Goal: Task Accomplishment & Management: Manage account settings

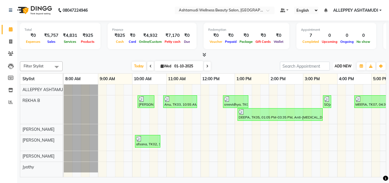
click at [339, 65] on span "ADD NEW" at bounding box center [343, 66] width 17 height 4
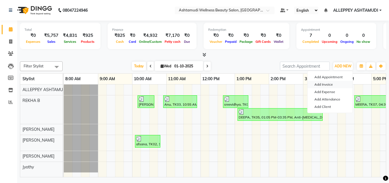
click at [322, 83] on link "Add Invoice" at bounding box center [330, 84] width 45 height 7
select select "service"
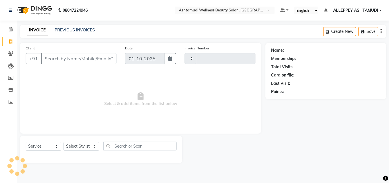
type input "1594"
select select "4626"
click at [84, 145] on select "Select Stylist ALLEPPEY ASHTAMUDI Jyothy [PERSON_NAME] [PERSON_NAME]" at bounding box center [81, 146] width 36 height 9
select select "57585"
click at [63, 142] on select "Select Stylist ALLEPPEY ASHTAMUDI Jyothy [PERSON_NAME] [PERSON_NAME]" at bounding box center [81, 146] width 36 height 9
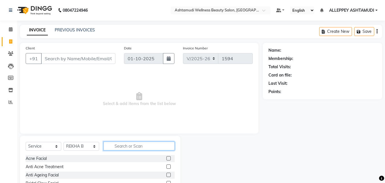
click at [112, 146] on input "text" at bounding box center [138, 145] width 71 height 9
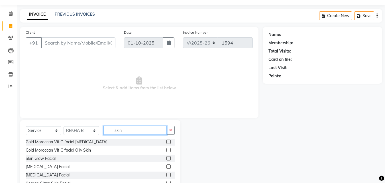
scroll to position [28, 0]
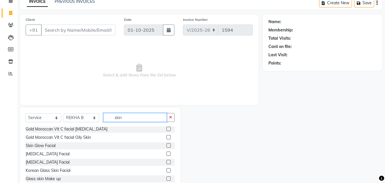
type input "skin"
click at [166, 162] on label at bounding box center [168, 161] width 4 height 4
click at [166, 162] on input "checkbox" at bounding box center [168, 162] width 4 height 4
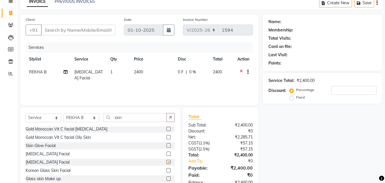
checkbox input "false"
click at [240, 71] on icon at bounding box center [240, 72] width 3 height 7
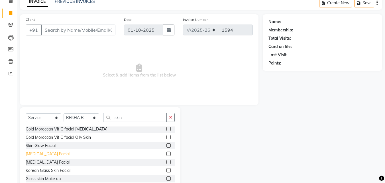
click at [60, 153] on div "[MEDICAL_DATA] Facial" at bounding box center [48, 154] width 44 height 6
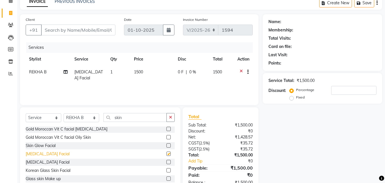
checkbox input "false"
click at [172, 118] on icon "button" at bounding box center [170, 117] width 3 height 4
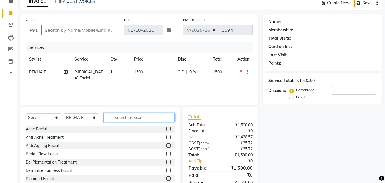
scroll to position [149, 0]
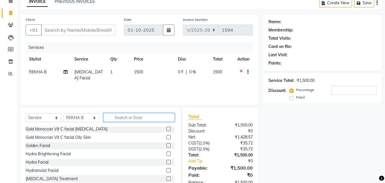
click at [153, 115] on input "text" at bounding box center [138, 117] width 71 height 9
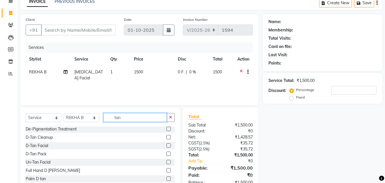
scroll to position [0, 0]
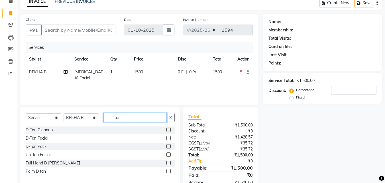
type input "tan"
click at [169, 145] on label at bounding box center [168, 146] width 4 height 4
click at [169, 145] on input "checkbox" at bounding box center [168, 146] width 4 height 4
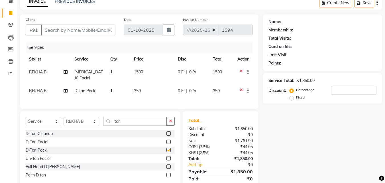
checkbox input "false"
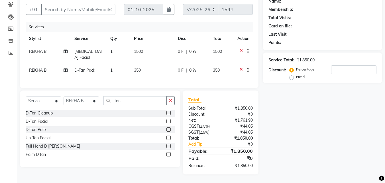
scroll to position [25, 0]
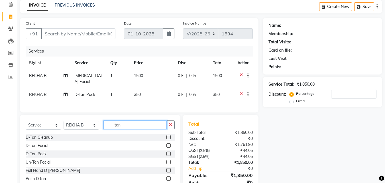
click at [129, 129] on input "tan" at bounding box center [134, 124] width 63 height 9
click at [171, 126] on icon "button" at bounding box center [170, 124] width 3 height 4
click at [165, 129] on input "text" at bounding box center [138, 124] width 71 height 9
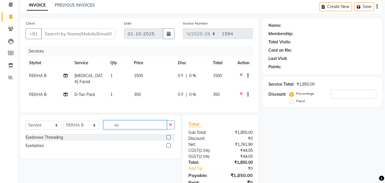
type input "ey"
click at [167, 139] on label at bounding box center [168, 137] width 4 height 4
click at [167, 139] on input "checkbox" at bounding box center [168, 137] width 4 height 4
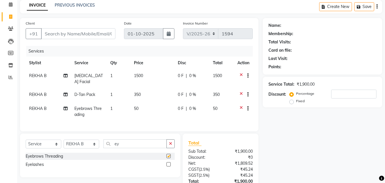
checkbox input "false"
click at [94, 34] on input "Client" at bounding box center [78, 33] width 74 height 11
type input "9"
type input "0"
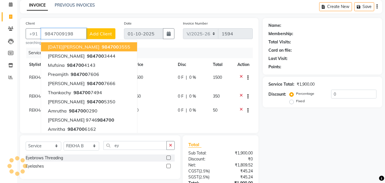
type input "9847009198"
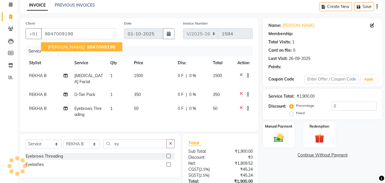
select select "1: Object"
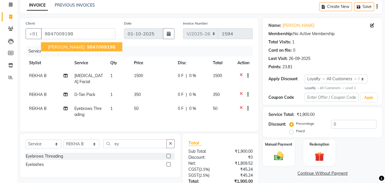
click at [93, 45] on span "9847009198" at bounding box center [101, 47] width 28 height 6
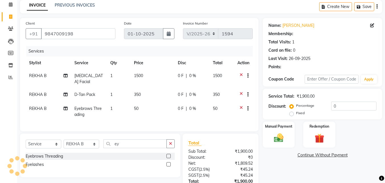
select select "1: Object"
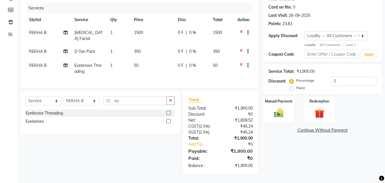
scroll to position [72, 0]
click at [277, 101] on div "Manual Payment" at bounding box center [278, 109] width 33 height 27
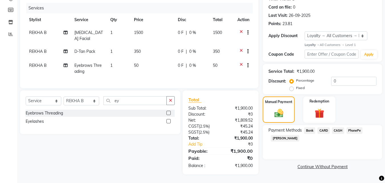
click at [341, 127] on span "CASH" at bounding box center [338, 130] width 12 height 7
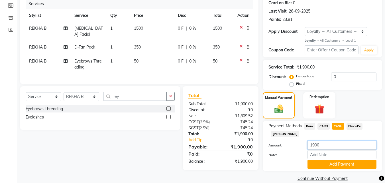
click at [329, 145] on input "1900" at bounding box center [341, 144] width 69 height 9
type input "1"
type input "1000"
click at [340, 163] on button "Add Payment" at bounding box center [341, 163] width 69 height 9
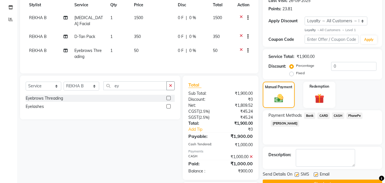
scroll to position [101, 0]
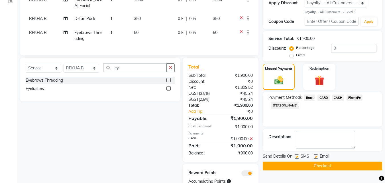
click at [353, 96] on span "PhonePe" at bounding box center [354, 97] width 16 height 7
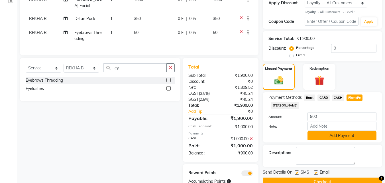
click at [342, 135] on button "Add Payment" at bounding box center [341, 135] width 69 height 9
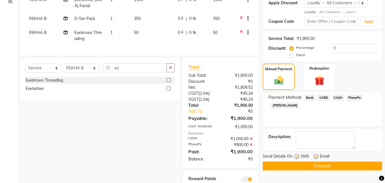
click at [343, 163] on button "Checkout" at bounding box center [322, 165] width 119 height 9
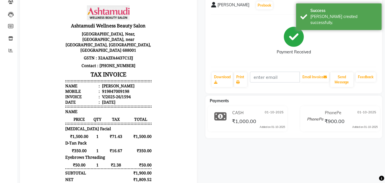
scroll to position [57, 0]
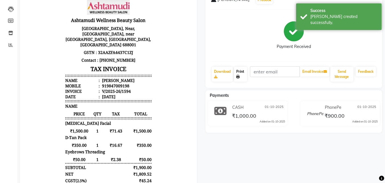
click at [238, 71] on link "Print" at bounding box center [240, 74] width 13 height 15
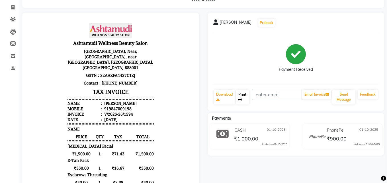
scroll to position [0, 0]
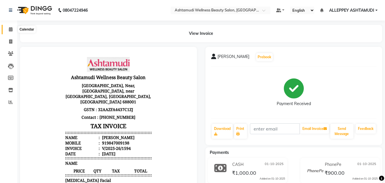
click at [9, 31] on icon at bounding box center [11, 29] width 4 height 4
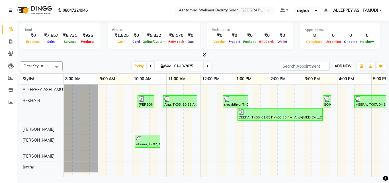
click at [346, 67] on span "ADD NEW" at bounding box center [343, 66] width 17 height 4
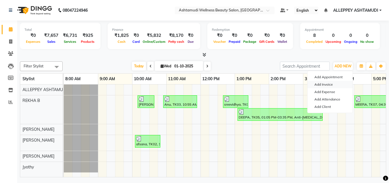
click at [322, 83] on link "Add Invoice" at bounding box center [330, 84] width 45 height 7
select select "4626"
select select "service"
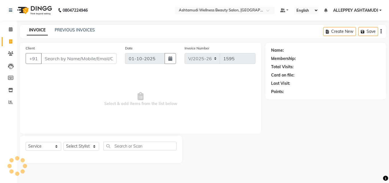
click at [105, 56] on input "Client" at bounding box center [78, 58] width 75 height 11
click at [75, 143] on select "Select Stylist ALLEPPEY ASHTAMUDI Jyothy [PERSON_NAME] [PERSON_NAME]" at bounding box center [81, 146] width 36 height 9
select select "70758"
click at [63, 142] on select "Select Stylist ALLEPPEY ASHTAMUDI Jyothy [PERSON_NAME] [PERSON_NAME]" at bounding box center [81, 146] width 36 height 9
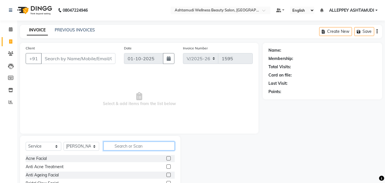
click at [119, 144] on input "text" at bounding box center [138, 145] width 71 height 9
type input "tan"
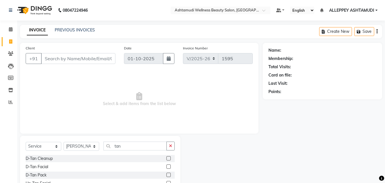
click at [168, 175] on label at bounding box center [168, 174] width 4 height 4
click at [168, 175] on input "checkbox" at bounding box center [168, 175] width 4 height 4
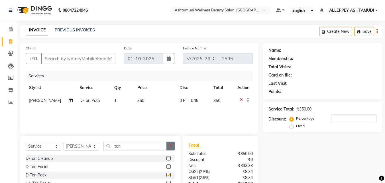
checkbox input "false"
click at [172, 145] on icon "button" at bounding box center [170, 146] width 3 height 4
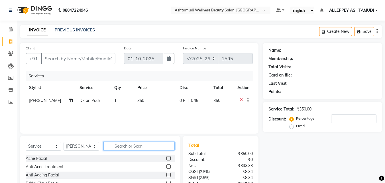
click at [152, 147] on input "text" at bounding box center [138, 145] width 71 height 9
type input "skin"
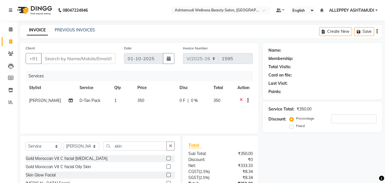
click at [166, 173] on label at bounding box center [168, 174] width 4 height 4
click at [166, 173] on input "checkbox" at bounding box center [168, 175] width 4 height 4
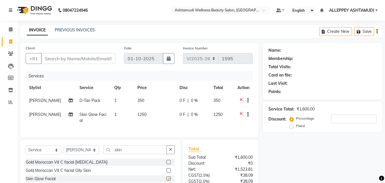
checkbox input "false"
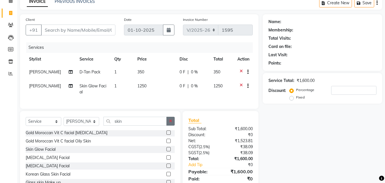
click at [171, 123] on icon "button" at bounding box center [170, 121] width 3 height 4
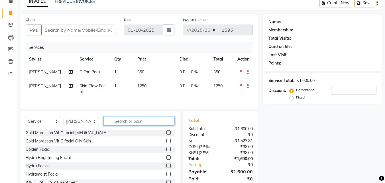
click at [158, 125] on input "text" at bounding box center [138, 120] width 71 height 9
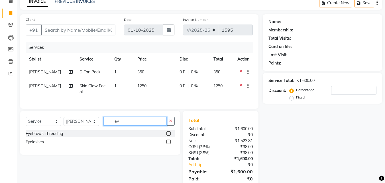
scroll to position [0, 0]
type input "ey"
click at [168, 135] on label at bounding box center [168, 133] width 4 height 4
click at [168, 135] on input "checkbox" at bounding box center [168, 134] width 4 height 4
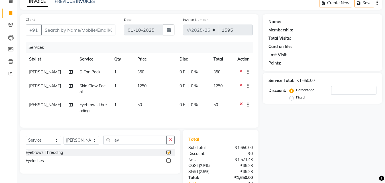
checkbox input "false"
click at [240, 85] on icon at bounding box center [240, 86] width 3 height 7
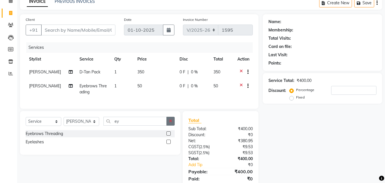
click at [171, 122] on button "button" at bounding box center [170, 120] width 8 height 9
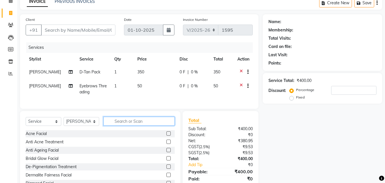
click at [167, 125] on input "text" at bounding box center [138, 120] width 71 height 9
type input "skin"
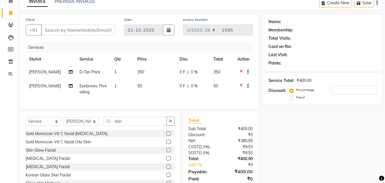
click at [166, 160] on label at bounding box center [168, 158] width 4 height 4
click at [166, 160] on input "checkbox" at bounding box center [168, 158] width 4 height 4
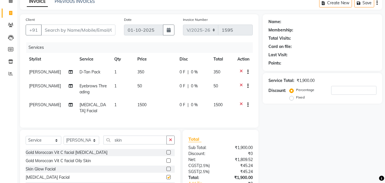
checkbox input "false"
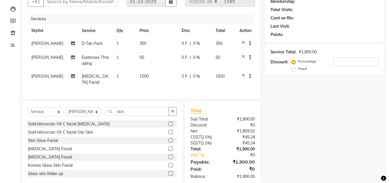
scroll to position [28, 0]
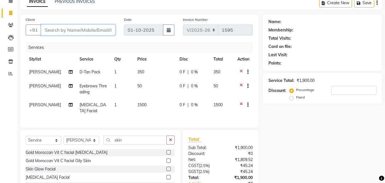
click at [98, 30] on input "Client" at bounding box center [78, 29] width 74 height 11
type input "7"
type input "0"
type input "7902732720"
click at [98, 30] on span "Add Client" at bounding box center [100, 30] width 22 height 6
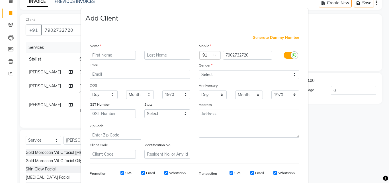
click at [105, 55] on input "text" at bounding box center [113, 55] width 46 height 9
type input "[PERSON_NAME]"
click at [225, 77] on select "Select [DEMOGRAPHIC_DATA] [DEMOGRAPHIC_DATA] Other Prefer Not To Say" at bounding box center [249, 74] width 101 height 9
select select "[DEMOGRAPHIC_DATA]"
click at [199, 70] on select "Select [DEMOGRAPHIC_DATA] [DEMOGRAPHIC_DATA] Other Prefer Not To Say" at bounding box center [249, 74] width 101 height 9
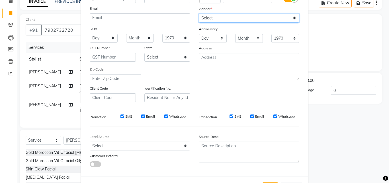
scroll to position [57, 0]
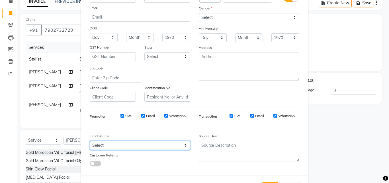
click at [154, 144] on select "Select Walk-in Referral Internet Friend Word of Mouth Advertisement Facebook Ju…" at bounding box center [140, 145] width 101 height 9
select select "31316"
click at [90, 141] on select "Select Walk-in Referral Internet Friend Word of Mouth Advertisement Facebook Ju…" at bounding box center [140, 145] width 101 height 9
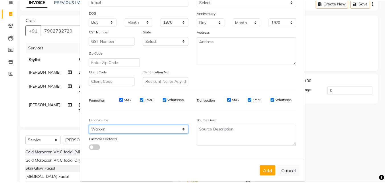
scroll to position [80, 0]
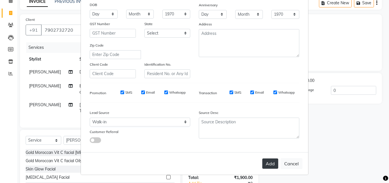
click at [268, 160] on button "Add" at bounding box center [270, 163] width 16 height 10
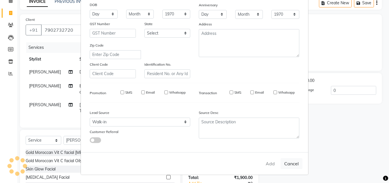
select select
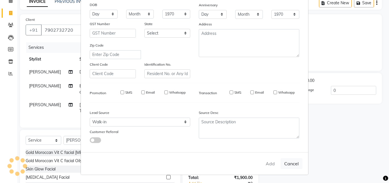
select select
checkbox input "false"
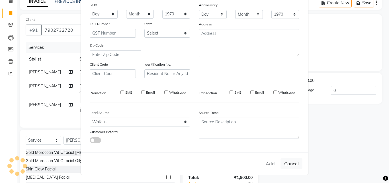
checkbox input "false"
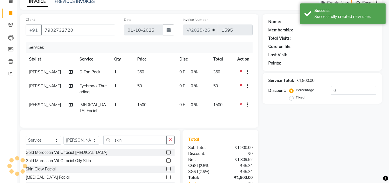
select select "1: Object"
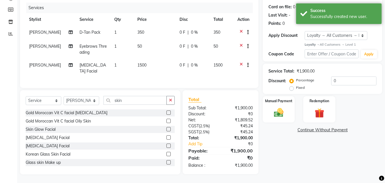
scroll to position [72, 0]
click at [284, 107] on img at bounding box center [279, 112] width 16 height 11
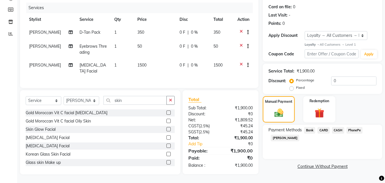
click at [337, 127] on span "CASH" at bounding box center [338, 130] width 12 height 7
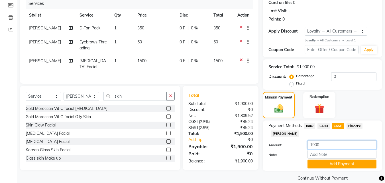
click at [330, 142] on input "1900" at bounding box center [341, 144] width 69 height 9
type input "1"
type input "1000"
click at [335, 163] on button "Add Payment" at bounding box center [341, 163] width 69 height 9
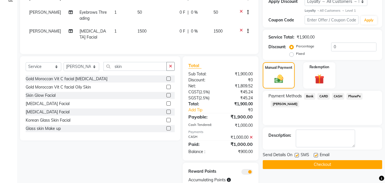
scroll to position [126, 0]
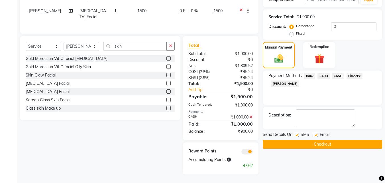
click at [357, 73] on span "PhonePe" at bounding box center [354, 76] width 16 height 7
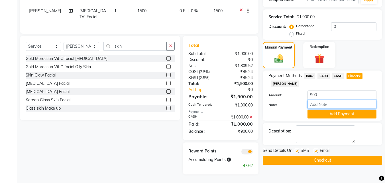
click at [339, 100] on input "Note:" at bounding box center [341, 104] width 69 height 9
type input "[PERSON_NAME]"
click at [351, 109] on button "Add Payment" at bounding box center [341, 113] width 69 height 9
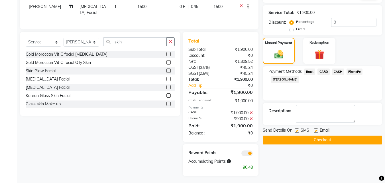
scroll to position [132, 0]
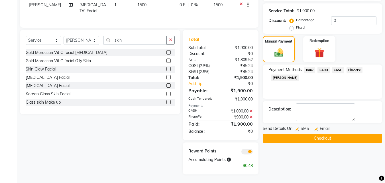
click at [348, 134] on button "Checkout" at bounding box center [322, 138] width 119 height 9
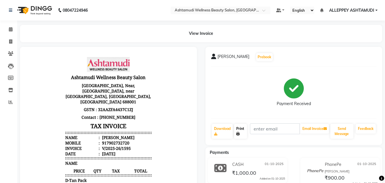
click at [240, 131] on link "Print" at bounding box center [240, 131] width 13 height 15
click at [9, 28] on icon at bounding box center [11, 29] width 4 height 4
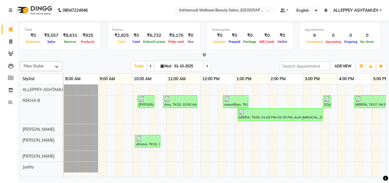
click at [339, 64] on span "ADD NEW" at bounding box center [343, 66] width 17 height 4
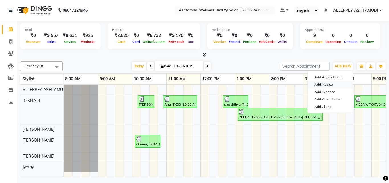
click at [320, 83] on link "Add Invoice" at bounding box center [330, 84] width 45 height 7
select select "service"
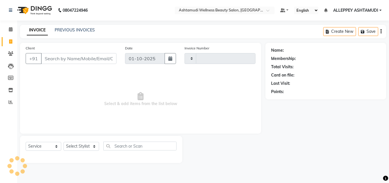
type input "1596"
select select "4626"
click at [92, 146] on select "Select Stylist ALLEPPEY ASHTAMUDI Jyothy [PERSON_NAME] [PERSON_NAME]" at bounding box center [81, 146] width 36 height 9
select select "70758"
click at [63, 142] on select "Select Stylist ALLEPPEY ASHTAMUDI Jyothy [PERSON_NAME] [PERSON_NAME]" at bounding box center [81, 146] width 36 height 9
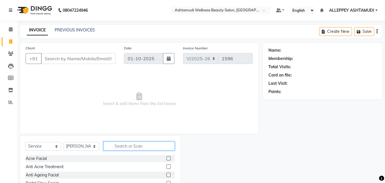
click at [122, 147] on input "text" at bounding box center [138, 145] width 71 height 9
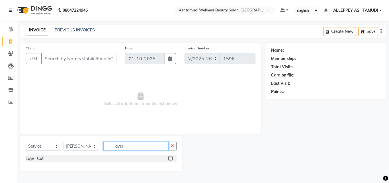
type input "layer"
click at [170, 159] on label at bounding box center [170, 158] width 4 height 4
click at [170, 159] on input "checkbox" at bounding box center [170, 158] width 4 height 4
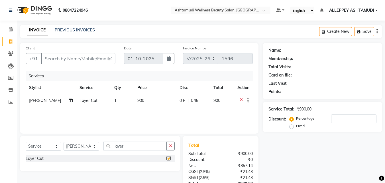
checkbox input "false"
click at [103, 58] on input "Client" at bounding box center [78, 58] width 74 height 11
type input "7"
type input "0"
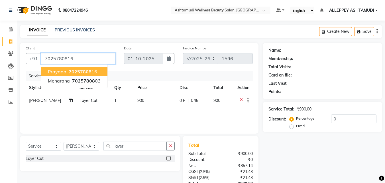
type input "7025780816"
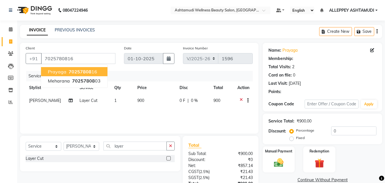
select select "1: Object"
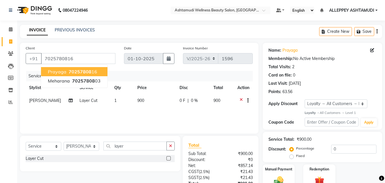
click at [93, 73] on ngb-highlight "70257808 16" at bounding box center [82, 72] width 30 height 6
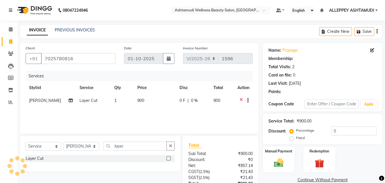
select select "1: Object"
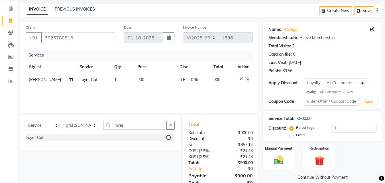
scroll to position [45, 0]
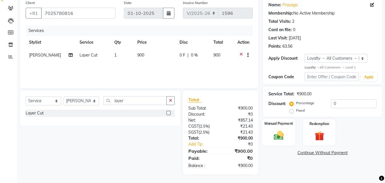
click at [274, 125] on label "Manual Payment" at bounding box center [278, 123] width 28 height 5
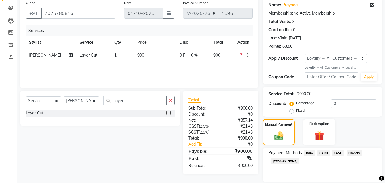
click at [356, 152] on span "PhonePe" at bounding box center [354, 152] width 16 height 7
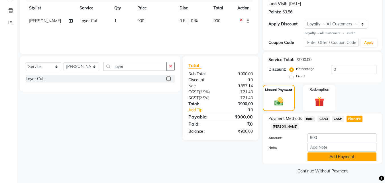
scroll to position [80, 0]
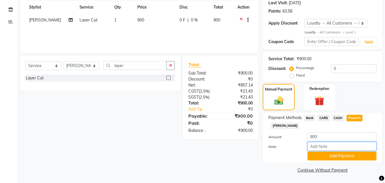
click at [342, 147] on input "Note:" at bounding box center [341, 146] width 69 height 9
type input "[PERSON_NAME]"
click at [346, 154] on button "Add Payment" at bounding box center [341, 155] width 69 height 9
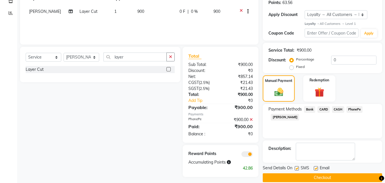
scroll to position [97, 0]
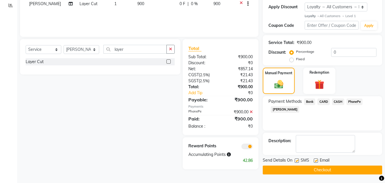
click at [331, 167] on button "Checkout" at bounding box center [322, 169] width 119 height 9
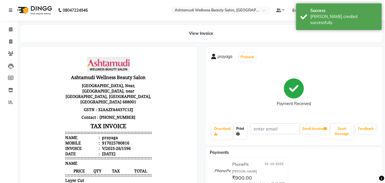
click at [240, 128] on link "Print" at bounding box center [240, 131] width 13 height 15
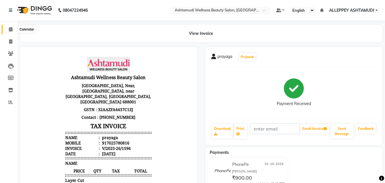
click at [12, 30] on icon at bounding box center [11, 29] width 4 height 4
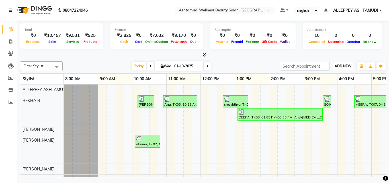
click at [347, 67] on span "ADD NEW" at bounding box center [343, 66] width 17 height 4
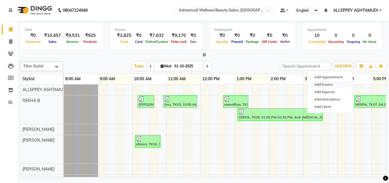
click at [330, 84] on link "Add Invoice" at bounding box center [330, 84] width 45 height 7
select select "service"
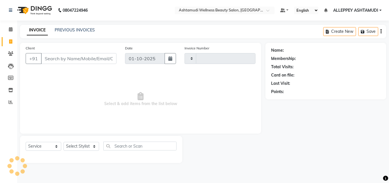
type input "1597"
select select "4626"
click at [85, 142] on select "Select Stylist ALLEPPEY ASHTAMUDI Jyothy [PERSON_NAME] [PERSON_NAME]" at bounding box center [81, 146] width 36 height 9
select select "57585"
click at [63, 142] on select "Select Stylist ALLEPPEY ASHTAMUDI Jyothy [PERSON_NAME] [PERSON_NAME]" at bounding box center [81, 146] width 36 height 9
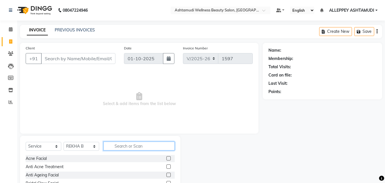
click at [119, 144] on input "text" at bounding box center [138, 145] width 71 height 9
type input "tan"
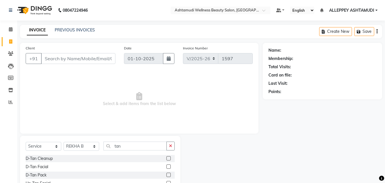
click at [169, 172] on div at bounding box center [170, 174] width 8 height 7
click at [168, 176] on label at bounding box center [168, 174] width 4 height 4
click at [168, 176] on input "checkbox" at bounding box center [168, 175] width 4 height 4
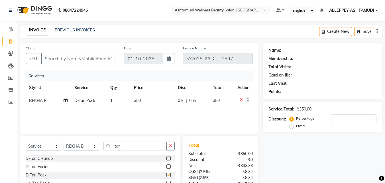
checkbox input "false"
click at [169, 147] on icon "button" at bounding box center [170, 146] width 3 height 4
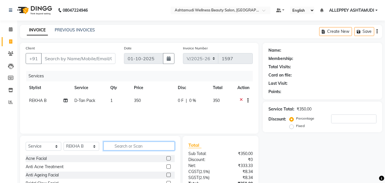
click at [160, 143] on input "text" at bounding box center [138, 145] width 71 height 9
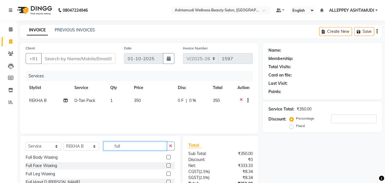
scroll to position [17, 0]
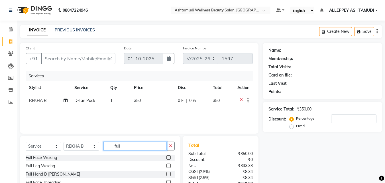
type input "full"
click at [166, 174] on label at bounding box center [168, 173] width 4 height 4
click at [166, 174] on input "checkbox" at bounding box center [168, 174] width 4 height 4
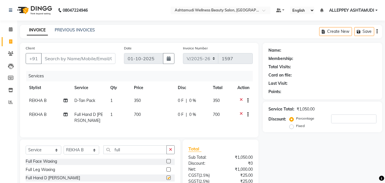
checkbox input "false"
click at [171, 151] on icon "button" at bounding box center [170, 149] width 3 height 4
click at [159, 153] on input "text" at bounding box center [138, 149] width 71 height 9
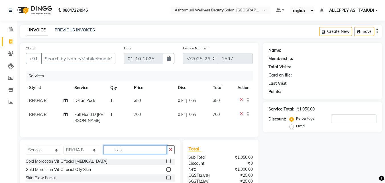
scroll to position [28, 0]
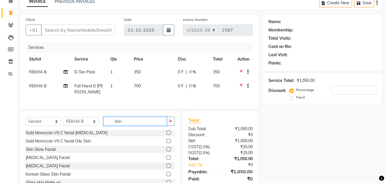
type input "skin"
click at [166, 167] on label at bounding box center [168, 165] width 4 height 4
click at [166, 167] on input "checkbox" at bounding box center [168, 166] width 4 height 4
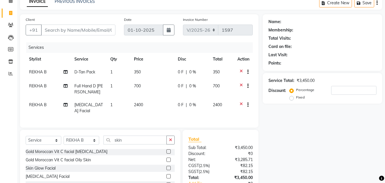
checkbox input "false"
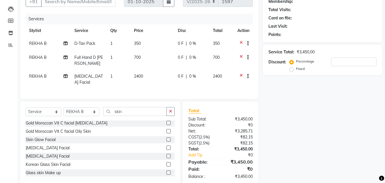
click at [166, 149] on label at bounding box center [168, 147] width 4 height 4
click at [166, 149] on input "checkbox" at bounding box center [168, 148] width 4 height 4
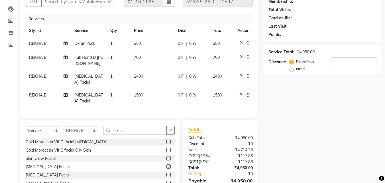
checkbox input "false"
click at [166, 160] on label at bounding box center [168, 158] width 4 height 4
click at [166, 160] on input "checkbox" at bounding box center [168, 158] width 4 height 4
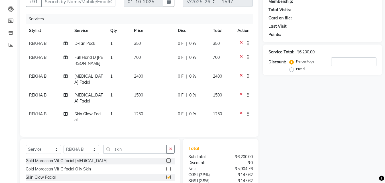
checkbox input "false"
click at [239, 112] on icon at bounding box center [240, 114] width 3 height 7
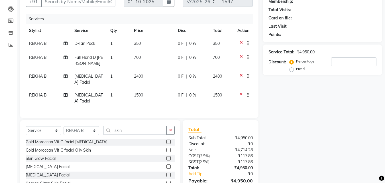
click at [241, 75] on icon at bounding box center [240, 76] width 3 height 7
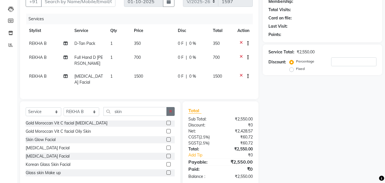
click at [169, 112] on button "button" at bounding box center [170, 111] width 8 height 9
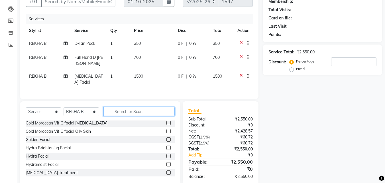
click at [164, 113] on input "text" at bounding box center [138, 111] width 71 height 9
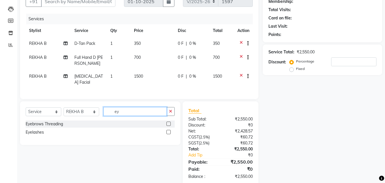
scroll to position [0, 0]
type input "ey"
click at [167, 126] on label at bounding box center [168, 123] width 4 height 4
click at [167, 126] on input "checkbox" at bounding box center [168, 124] width 4 height 4
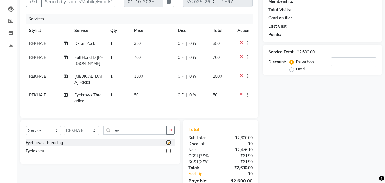
checkbox input "false"
click at [170, 134] on button "button" at bounding box center [170, 130] width 8 height 9
type input "fring"
click at [168, 144] on label at bounding box center [168, 142] width 4 height 4
click at [168, 144] on input "checkbox" at bounding box center [168, 143] width 4 height 4
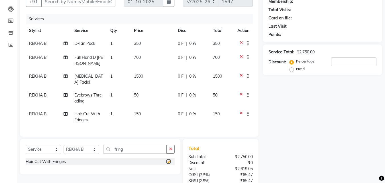
checkbox input "false"
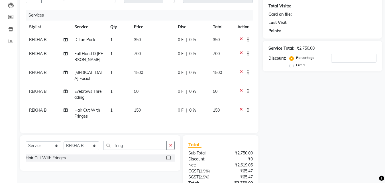
scroll to position [28, 0]
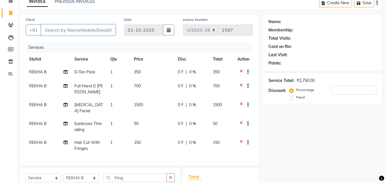
click at [60, 28] on input "Client" at bounding box center [78, 29] width 74 height 11
type input "8"
type input "0"
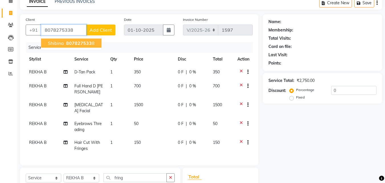
type input "8078275338"
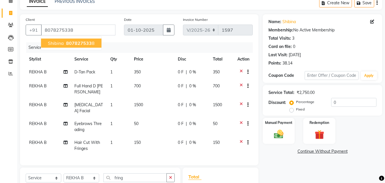
click at [63, 44] on span "Shibina" at bounding box center [56, 43] width 16 height 6
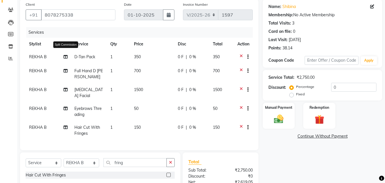
scroll to position [57, 0]
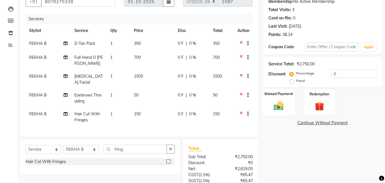
click at [281, 98] on div "Manual Payment" at bounding box center [278, 102] width 33 height 27
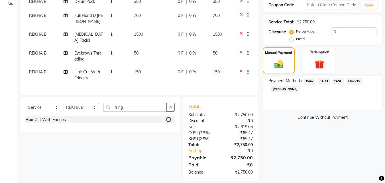
scroll to position [110, 0]
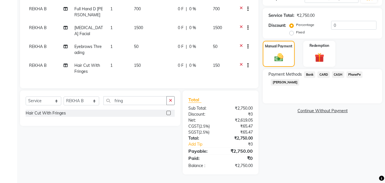
click at [326, 71] on span "CARD" at bounding box center [323, 74] width 12 height 7
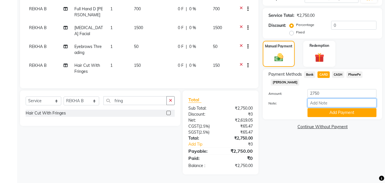
click at [325, 100] on input "Note:" at bounding box center [341, 102] width 69 height 9
type input "[PERSON_NAME]"
click at [341, 108] on button "Add Payment" at bounding box center [341, 112] width 69 height 9
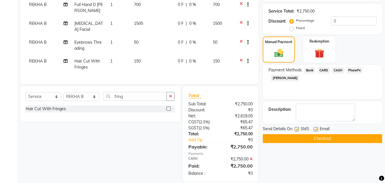
click at [331, 136] on button "Checkout" at bounding box center [322, 138] width 119 height 9
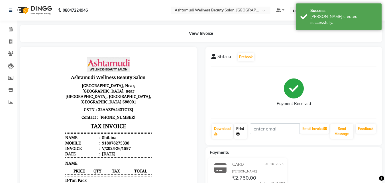
click at [241, 129] on link "Print" at bounding box center [240, 131] width 13 height 15
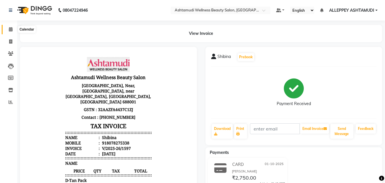
click at [10, 28] on icon at bounding box center [11, 29] width 4 height 4
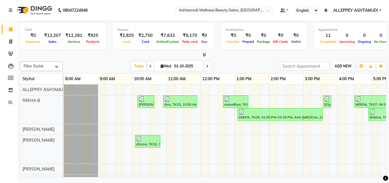
click at [345, 64] on span "ADD NEW" at bounding box center [343, 66] width 17 height 4
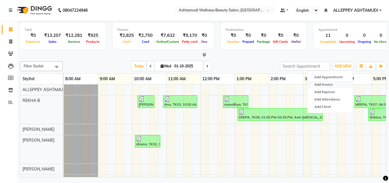
click at [334, 84] on link "Add Invoice" at bounding box center [330, 84] width 45 height 7
select select "service"
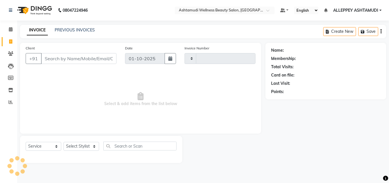
type input "1598"
select select "4626"
click at [80, 144] on select "Select Stylist ALLEPPEY ASHTAMUDI Jyothy [PERSON_NAME] [PERSON_NAME]" at bounding box center [81, 146] width 36 height 9
select select "70758"
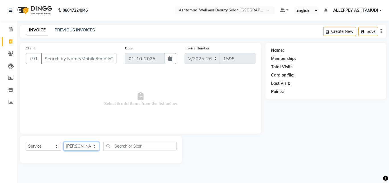
click at [63, 142] on select "Select Stylist ALLEPPEY ASHTAMUDI Jyothy [PERSON_NAME] [PERSON_NAME]" at bounding box center [81, 146] width 36 height 9
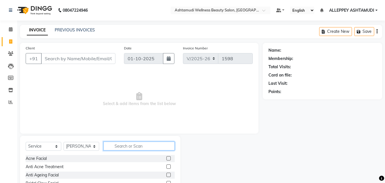
click at [121, 146] on input "text" at bounding box center [138, 145] width 71 height 9
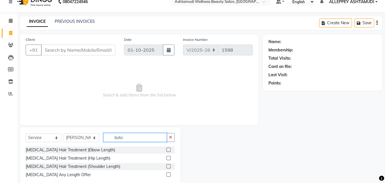
scroll to position [22, 0]
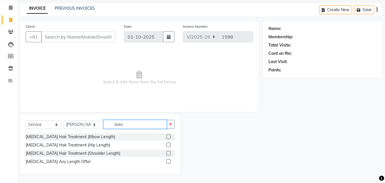
type input "boto"
click at [169, 161] on label at bounding box center [168, 161] width 4 height 4
click at [169, 161] on input "checkbox" at bounding box center [168, 161] width 4 height 4
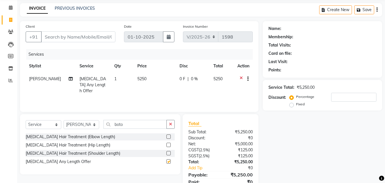
checkbox input "false"
click at [104, 36] on input "Client" at bounding box center [78, 36] width 74 height 11
type input "7"
type input "0"
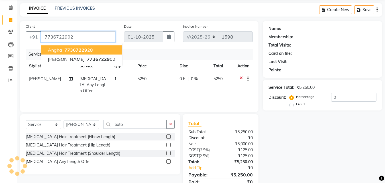
type input "7736722902"
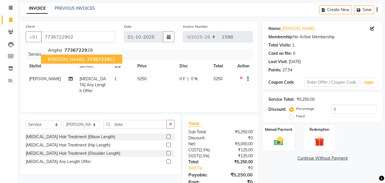
click at [64, 61] on span "[PERSON_NAME]" at bounding box center [66, 59] width 37 height 6
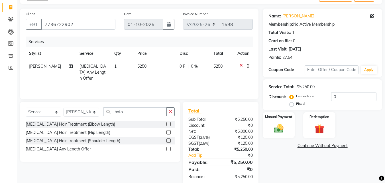
scroll to position [45, 0]
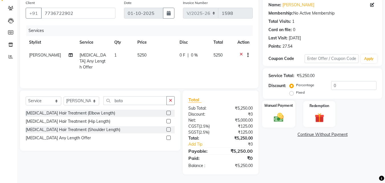
click at [275, 112] on img at bounding box center [279, 116] width 16 height 11
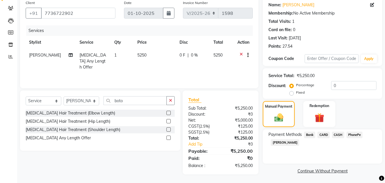
click at [340, 134] on span "CASH" at bounding box center [338, 134] width 12 height 7
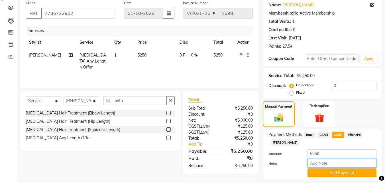
click at [334, 163] on input "Note:" at bounding box center [341, 162] width 69 height 9
type input "[PERSON_NAME]"
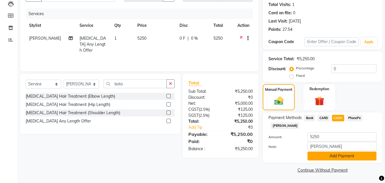
click at [341, 159] on button "Add Payment" at bounding box center [341, 155] width 69 height 9
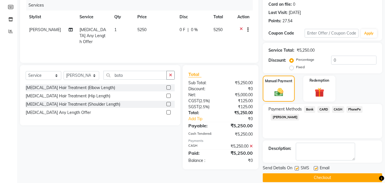
scroll to position [78, 0]
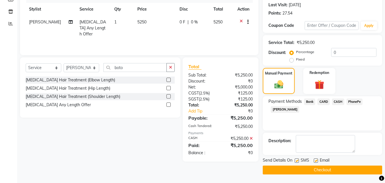
click at [323, 167] on button "Checkout" at bounding box center [322, 169] width 119 height 9
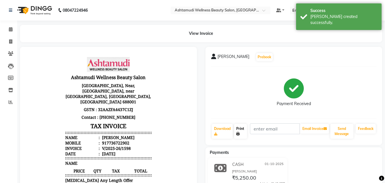
click at [243, 131] on link "Print" at bounding box center [240, 131] width 13 height 15
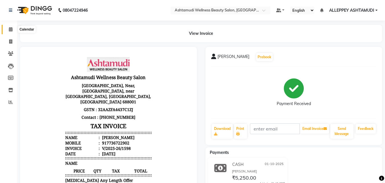
click at [10, 29] on icon at bounding box center [11, 29] width 4 height 4
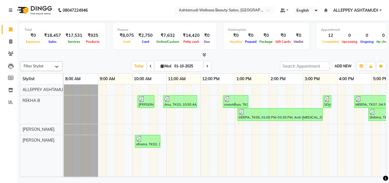
click at [347, 66] on span "ADD NEW" at bounding box center [343, 66] width 17 height 4
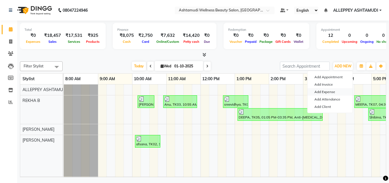
click at [331, 91] on link "Add Expense" at bounding box center [330, 91] width 45 height 7
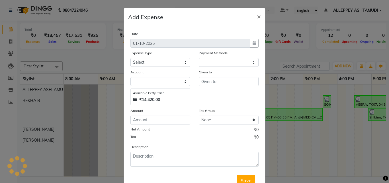
select select "1"
select select "3457"
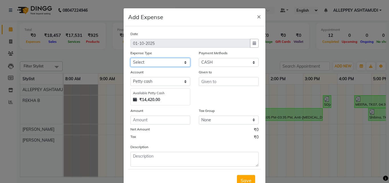
click at [158, 62] on select "Select ACCOMODATION EXPENSES ADVERTISEMENT SALES PROMOTIONAL EXPENSES Bonus BRI…" at bounding box center [160, 62] width 60 height 9
click at [258, 14] on span "×" at bounding box center [259, 16] width 4 height 9
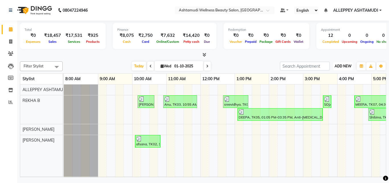
click at [341, 64] on span "ADD NEW" at bounding box center [343, 66] width 17 height 4
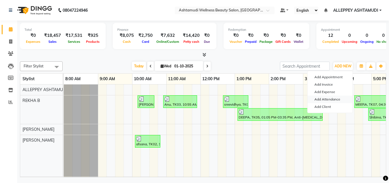
click at [328, 99] on link "Add Attendance" at bounding box center [330, 98] width 45 height 7
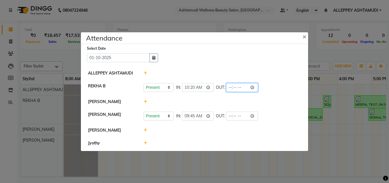
click at [232, 88] on input "time" at bounding box center [242, 87] width 32 height 9
click at [232, 87] on input "time" at bounding box center [242, 87] width 32 height 9
type input "20:50"
click at [283, 77] on li "ALLEPPEY ASHTAMUDI" at bounding box center [194, 73] width 224 height 13
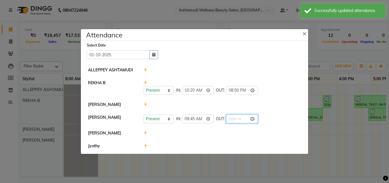
click at [230, 117] on input "time" at bounding box center [242, 118] width 32 height 9
type input "20:50"
click at [279, 119] on div "Present Absent Late Half Day Weekly Off IN: 09:45 OUT: 20:50" at bounding box center [223, 118] width 158 height 9
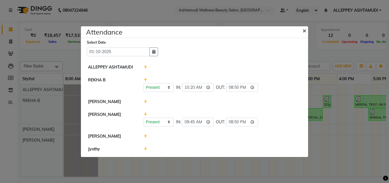
click at [304, 29] on span "×" at bounding box center [304, 30] width 4 height 9
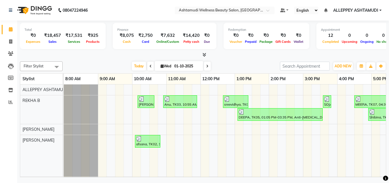
click at [204, 55] on icon at bounding box center [204, 54] width 4 height 4
